Goal: Transaction & Acquisition: Download file/media

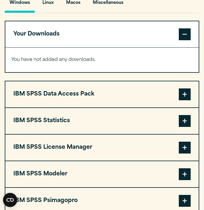
scroll to position [448, 0]
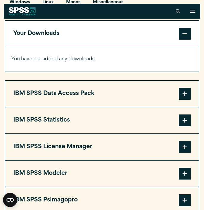
click at [164, 120] on button "IBM SPSS Statistics" at bounding box center [101, 121] width 193 height 26
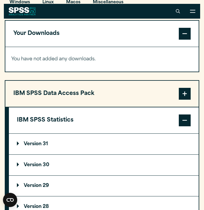
click at [165, 165] on summary "Version 30" at bounding box center [104, 165] width 190 height 21
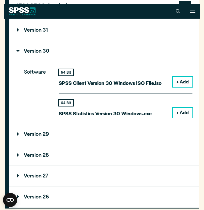
scroll to position [558, 0]
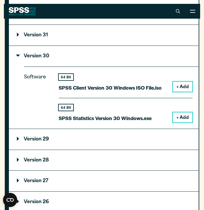
click at [92, 41] on summary "Version 31" at bounding box center [104, 35] width 190 height 21
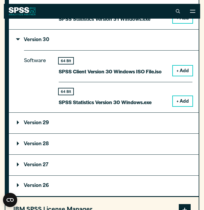
scroll to position [635, 0]
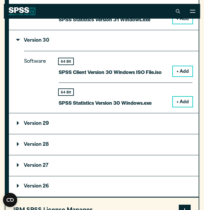
click at [86, 122] on summary "Version 29" at bounding box center [104, 124] width 190 height 21
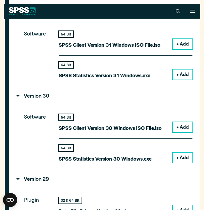
scroll to position [579, 0]
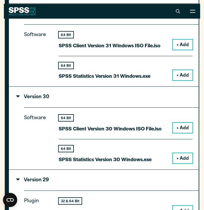
click at [179, 158] on button "+ Add" at bounding box center [183, 159] width 20 height 10
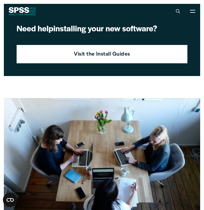
scroll to position [1074, 0]
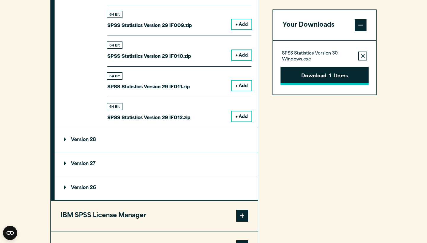
click at [204, 76] on button "Download 1 Items" at bounding box center [324, 76] width 88 height 18
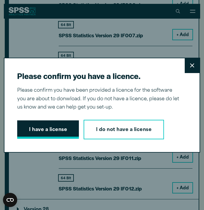
click at [56, 127] on button "I have a license" at bounding box center [48, 130] width 62 height 18
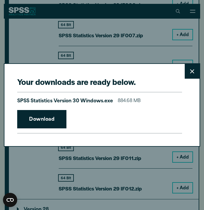
click at [193, 70] on icon at bounding box center [192, 71] width 4 height 4
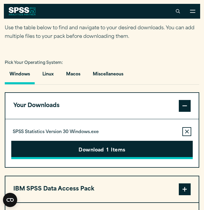
scroll to position [376, 0]
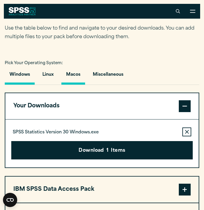
click at [74, 71] on button "Macos" at bounding box center [73, 76] width 24 height 17
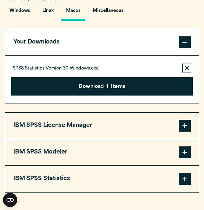
scroll to position [440, 0]
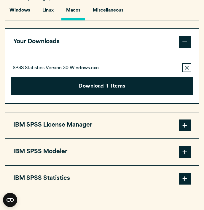
click at [186, 178] on span at bounding box center [185, 179] width 12 height 12
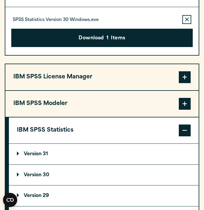
scroll to position [522, 0]
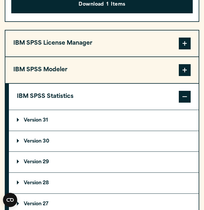
click at [123, 142] on summary "Version 30" at bounding box center [104, 141] width 190 height 21
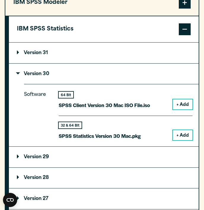
scroll to position [593, 0]
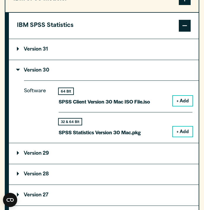
click at [188, 131] on button "+ Add" at bounding box center [183, 132] width 20 height 10
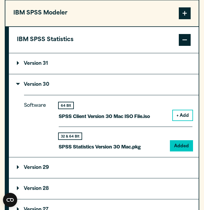
scroll to position [597, 0]
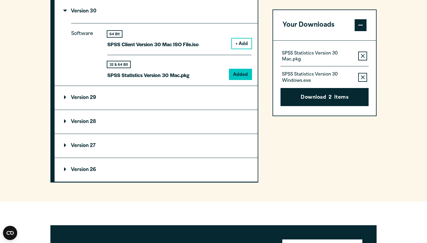
click at [204, 78] on icon "button" at bounding box center [363, 77] width 4 height 4
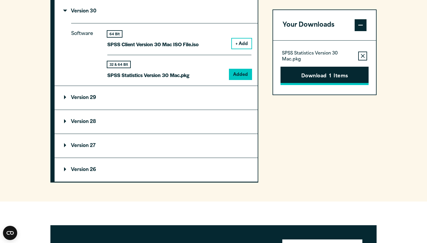
click at [204, 76] on button "Download 1 Items" at bounding box center [324, 76] width 88 height 18
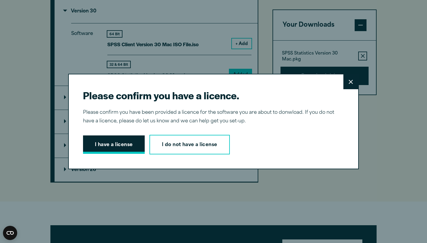
click at [117, 143] on button "I have a license" at bounding box center [114, 144] width 62 height 18
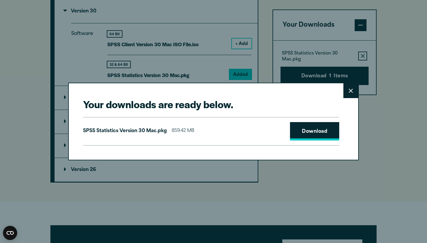
click at [204, 137] on link "Download" at bounding box center [314, 131] width 49 height 18
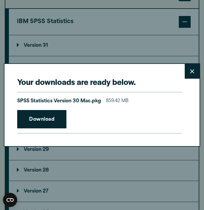
click at [195, 69] on button "Close" at bounding box center [192, 71] width 15 height 15
